Goal: Task Accomplishment & Management: Use online tool/utility

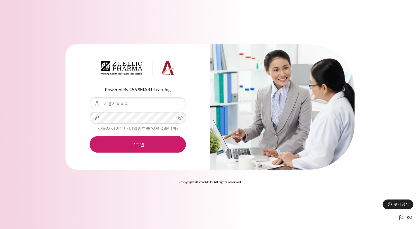
click at [139, 103] on input "사용자 아이디" at bounding box center [138, 103] width 96 height 12
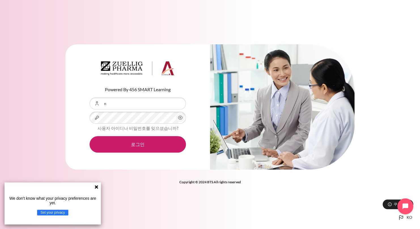
type input "[EMAIL_ADDRESS][DOMAIN_NAME]"
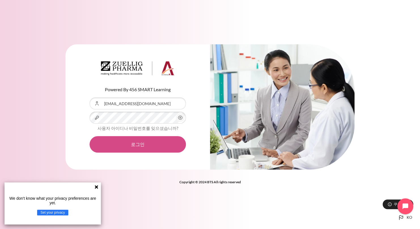
click at [165, 147] on button "로그인" at bounding box center [138, 144] width 96 height 16
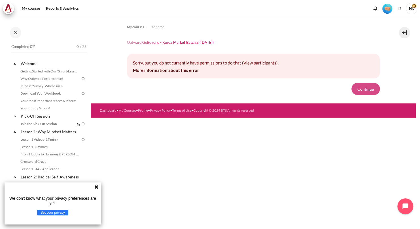
click at [368, 87] on button "Continue" at bounding box center [366, 89] width 28 height 12
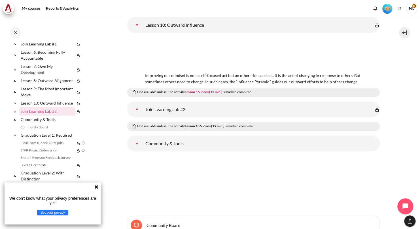
scroll to position [3856, 0]
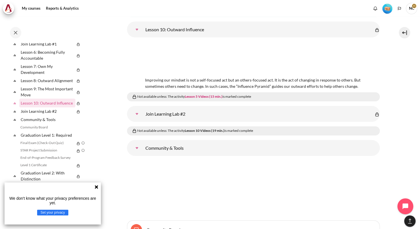
click at [143, 148] on link "Community &amp; Tools" at bounding box center [136, 147] width 11 height 11
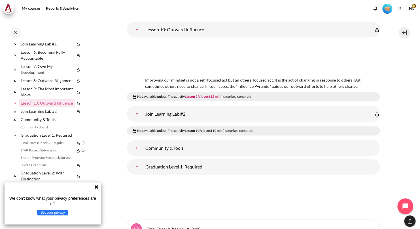
click at [143, 148] on link "Community &amp; Tools" at bounding box center [136, 147] width 11 height 11
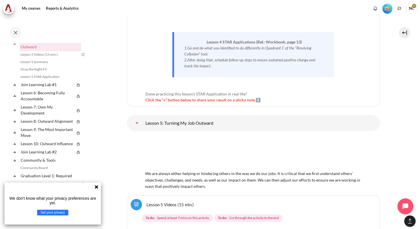
scroll to position [0, 0]
